Goal: Information Seeking & Learning: Learn about a topic

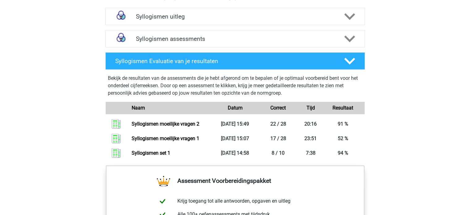
scroll to position [371, 0]
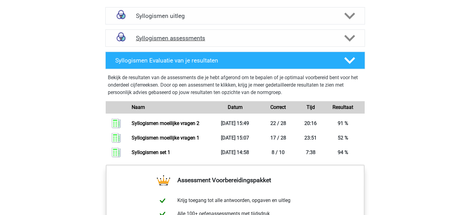
click at [329, 38] on h4 "Syllogismen assessments" at bounding box center [235, 38] width 198 height 7
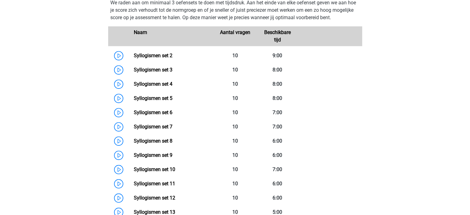
scroll to position [423, 0]
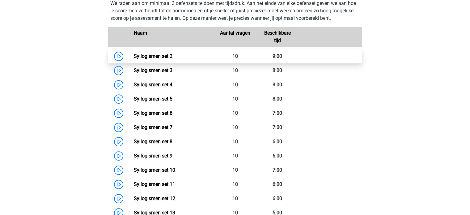
click at [138, 57] on link "Syllogismen set 2" at bounding box center [153, 56] width 39 height 6
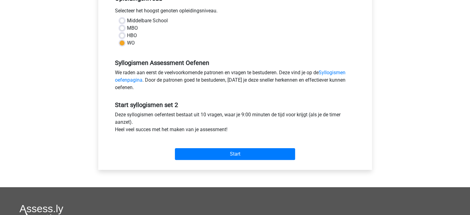
scroll to position [140, 0]
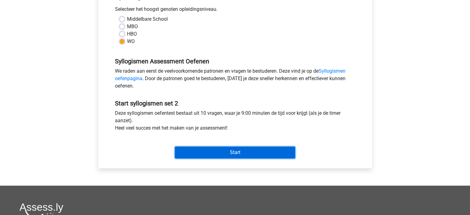
click at [223, 152] on input "Start" at bounding box center [235, 152] width 120 height 12
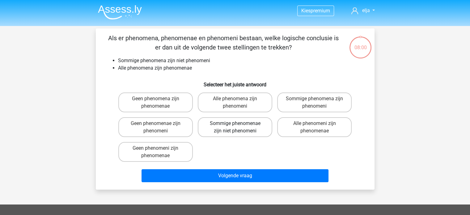
click at [252, 128] on label "Sommige phenomenae zijn niet phenomeni" at bounding box center [235, 127] width 74 height 20
click at [239, 127] on input "Sommige phenomenae zijn niet phenomeni" at bounding box center [237, 125] width 4 height 4
radio input "true"
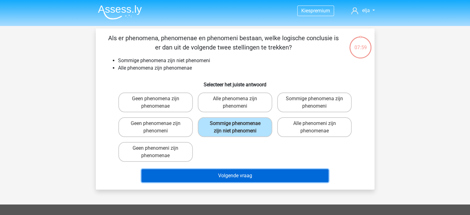
click at [261, 175] on button "Volgende vraag" at bounding box center [234, 175] width 187 height 13
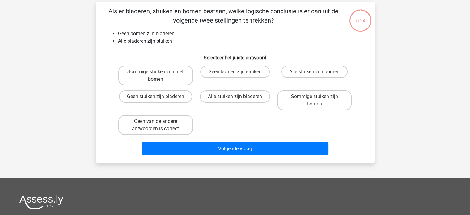
scroll to position [28, 0]
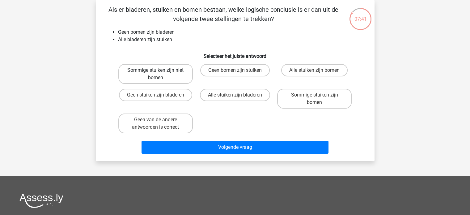
click at [171, 74] on label "Sommige stuiken zijn niet bomen" at bounding box center [155, 74] width 74 height 20
click at [159, 74] on input "Sommige stuiken zijn niet bomen" at bounding box center [157, 72] width 4 height 4
radio input "true"
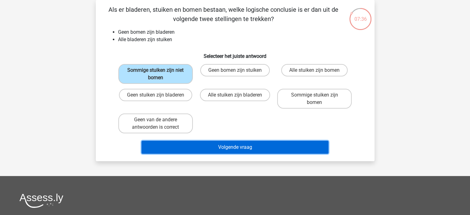
click at [225, 146] on button "Volgende vraag" at bounding box center [234, 147] width 187 height 13
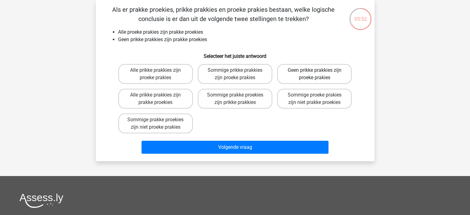
click at [331, 75] on label "Geen prikke prakkies zijn proeke prakies" at bounding box center [314, 74] width 74 height 20
click at [319, 74] on input "Geen prikke prakkies zijn proeke prakies" at bounding box center [317, 72] width 4 height 4
radio input "true"
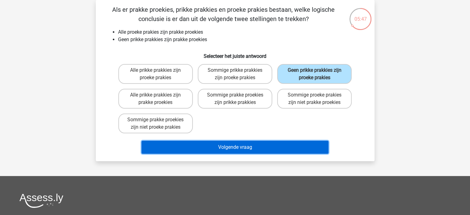
click at [281, 146] on button "Volgende vraag" at bounding box center [234, 147] width 187 height 13
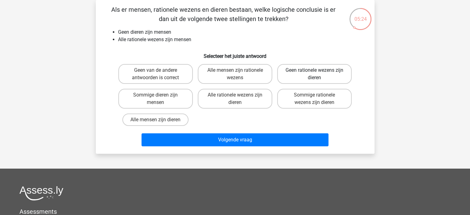
click at [325, 76] on label "Geen rationele wezens zijn dieren" at bounding box center [314, 74] width 74 height 20
click at [319, 74] on input "Geen rationele wezens zijn dieren" at bounding box center [317, 72] width 4 height 4
radio input "true"
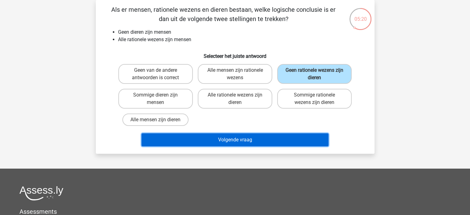
click at [285, 137] on button "Volgende vraag" at bounding box center [234, 139] width 187 height 13
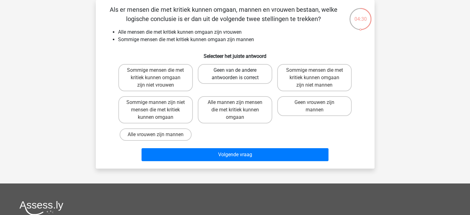
click at [223, 76] on label "Geen van de andere antwoorden is correct" at bounding box center [235, 74] width 74 height 20
click at [235, 74] on input "Geen van de andere antwoorden is correct" at bounding box center [237, 72] width 4 height 4
radio input "true"
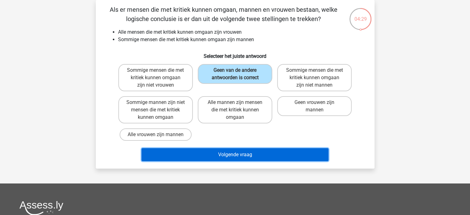
click at [232, 152] on button "Volgende vraag" at bounding box center [234, 154] width 187 height 13
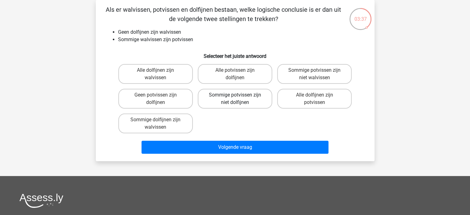
click at [257, 98] on label "Sommige potvissen zijn niet dolfijnen" at bounding box center [235, 99] width 74 height 20
click at [239, 98] on input "Sommige potvissen zijn niet dolfijnen" at bounding box center [237, 97] width 4 height 4
radio input "true"
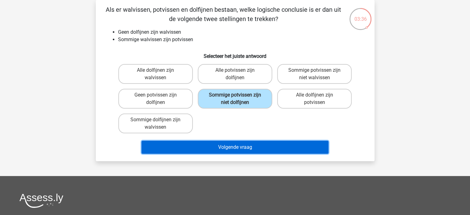
click at [258, 144] on button "Volgende vraag" at bounding box center [234, 147] width 187 height 13
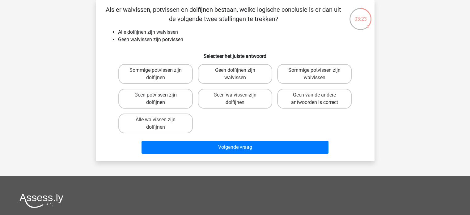
click at [174, 101] on label "Geen potvissen zijn dolfijnen" at bounding box center [155, 99] width 74 height 20
click at [159, 99] on input "Geen potvissen zijn dolfijnen" at bounding box center [157, 97] width 4 height 4
radio input "true"
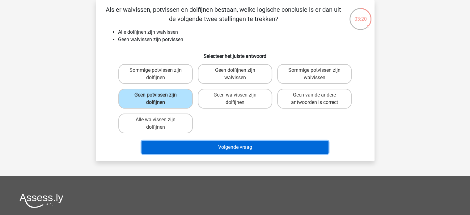
click at [235, 146] on button "Volgende vraag" at bounding box center [234, 147] width 187 height 13
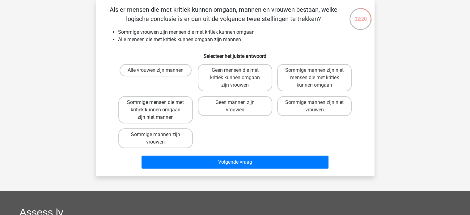
click at [167, 113] on label "Sommige mensen die met kritiek kunnen omgaan zijn niet mannen" at bounding box center [155, 109] width 74 height 27
click at [159, 106] on input "Sommige mensen die met kritiek kunnen omgaan zijn niet mannen" at bounding box center [157, 104] width 4 height 4
radio input "true"
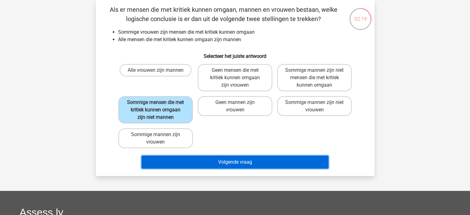
click at [217, 160] on button "Volgende vraag" at bounding box center [234, 161] width 187 height 13
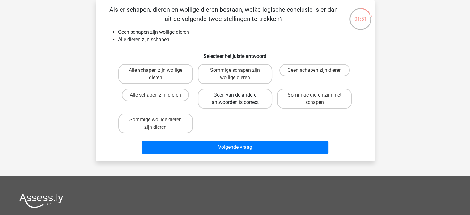
click at [241, 93] on label "Geen van de andere antwoorden is correct" at bounding box center [235, 99] width 74 height 20
click at [239, 95] on input "Geen van de andere antwoorden is correct" at bounding box center [237, 97] width 4 height 4
radio input "true"
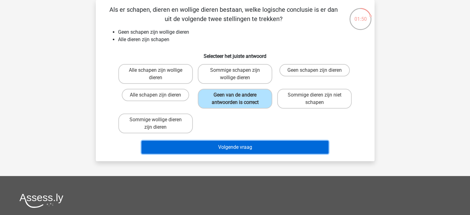
click at [247, 152] on button "Volgende vraag" at bounding box center [234, 147] width 187 height 13
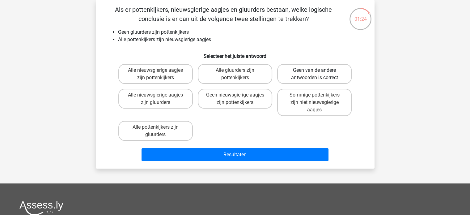
click at [320, 73] on label "Geen van de andere antwoorden is correct" at bounding box center [314, 74] width 74 height 20
click at [319, 73] on input "Geen van de andere antwoorden is correct" at bounding box center [317, 72] width 4 height 4
radio input "true"
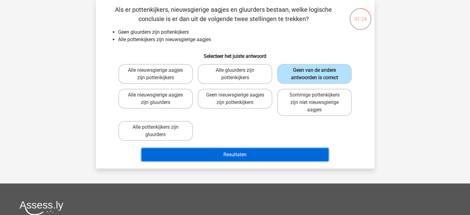
click at [276, 152] on button "Resultaten" at bounding box center [234, 154] width 187 height 13
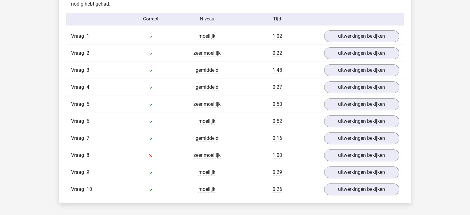
scroll to position [506, 0]
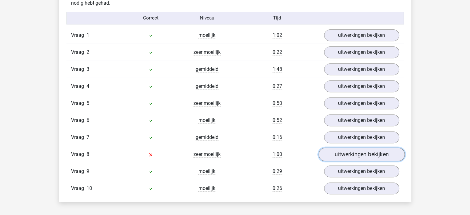
click at [340, 152] on link "uitwerkingen bekijken" at bounding box center [361, 154] width 86 height 14
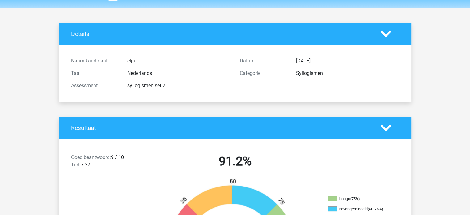
scroll to position [0, 0]
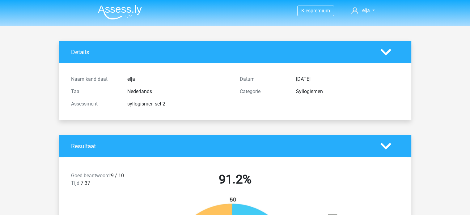
click at [118, 12] on img at bounding box center [120, 12] width 44 height 15
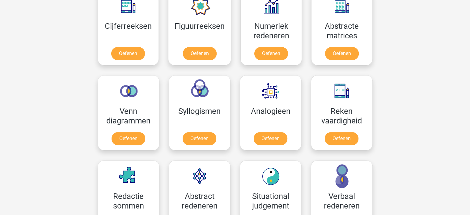
scroll to position [302, 0]
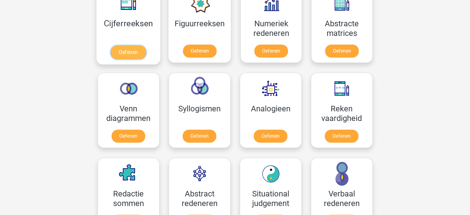
click at [132, 52] on link "Oefenen" at bounding box center [128, 52] width 35 height 14
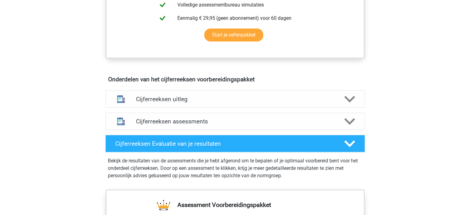
scroll to position [300, 0]
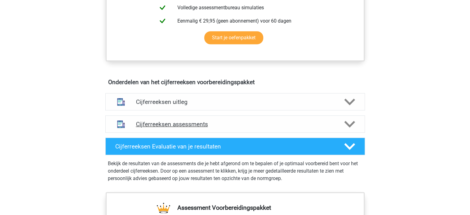
click at [301, 128] on h4 "Cijferreeksen assessments" at bounding box center [235, 123] width 198 height 7
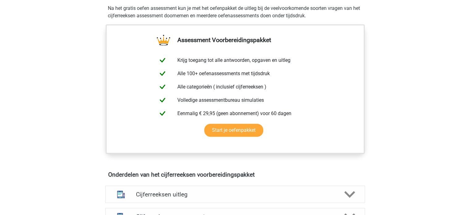
scroll to position [203, 0]
